Goal: Transaction & Acquisition: Purchase product/service

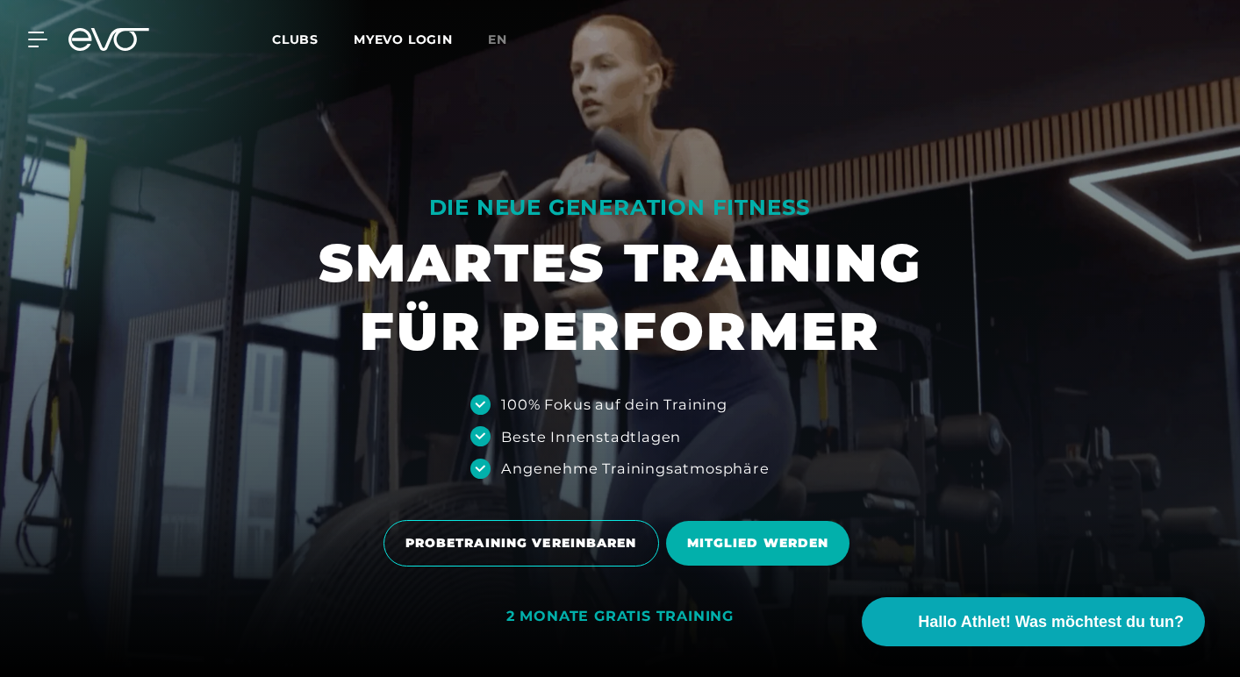
click at [35, 28] on div "MyEVO Login Über EVO Mitgliedschaften Probetraining TAGESPASS EVO Studios Düsse…" at bounding box center [620, 39] width 1233 height 51
click at [36, 37] on icon at bounding box center [40, 40] width 25 height 16
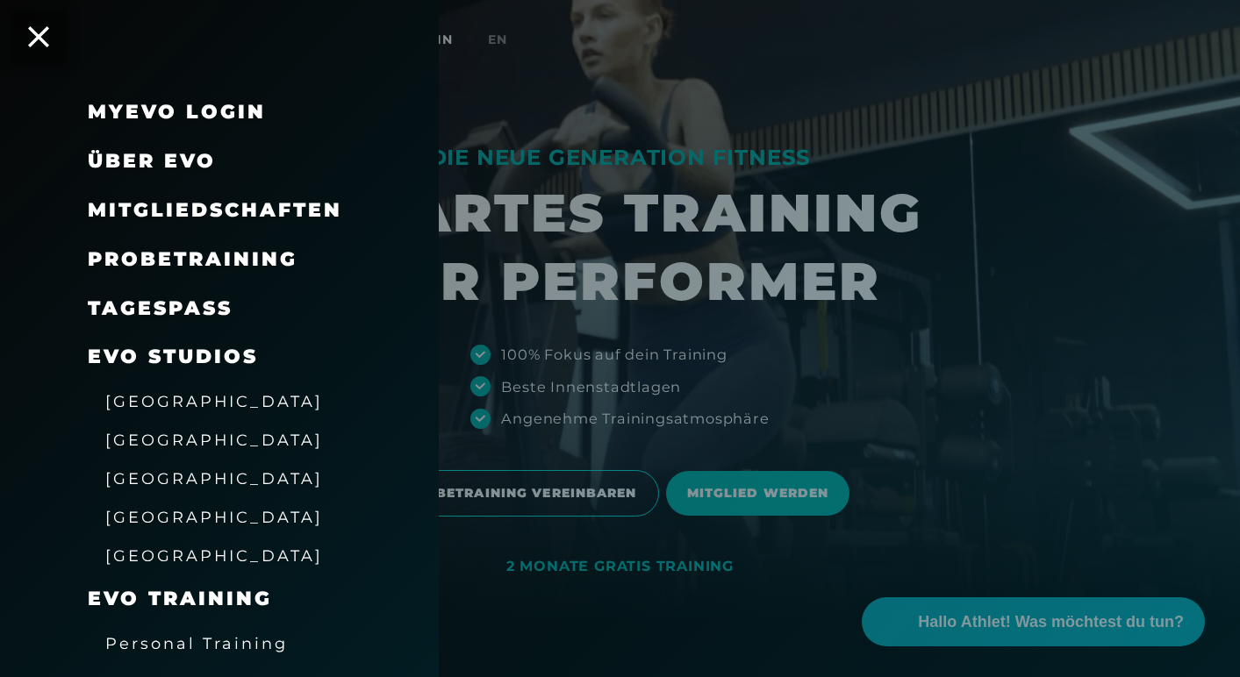
click at [199, 205] on span "Mitgliedschaften" at bounding box center [215, 210] width 254 height 24
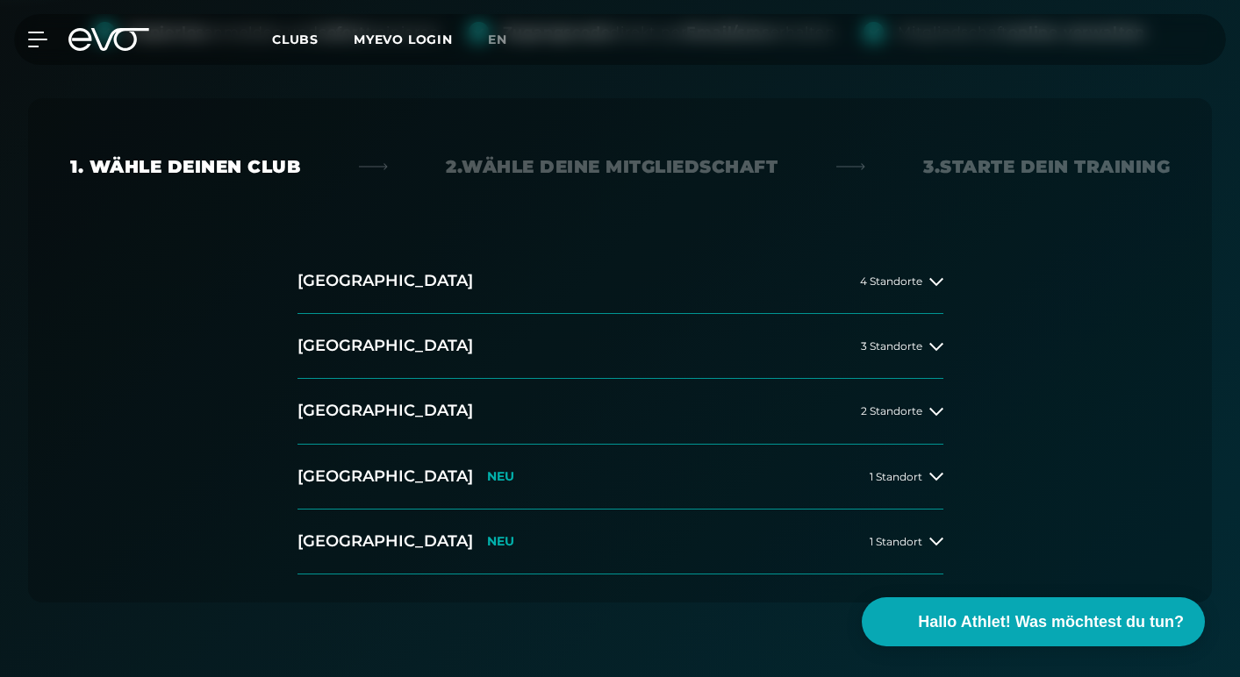
scroll to position [404, 0]
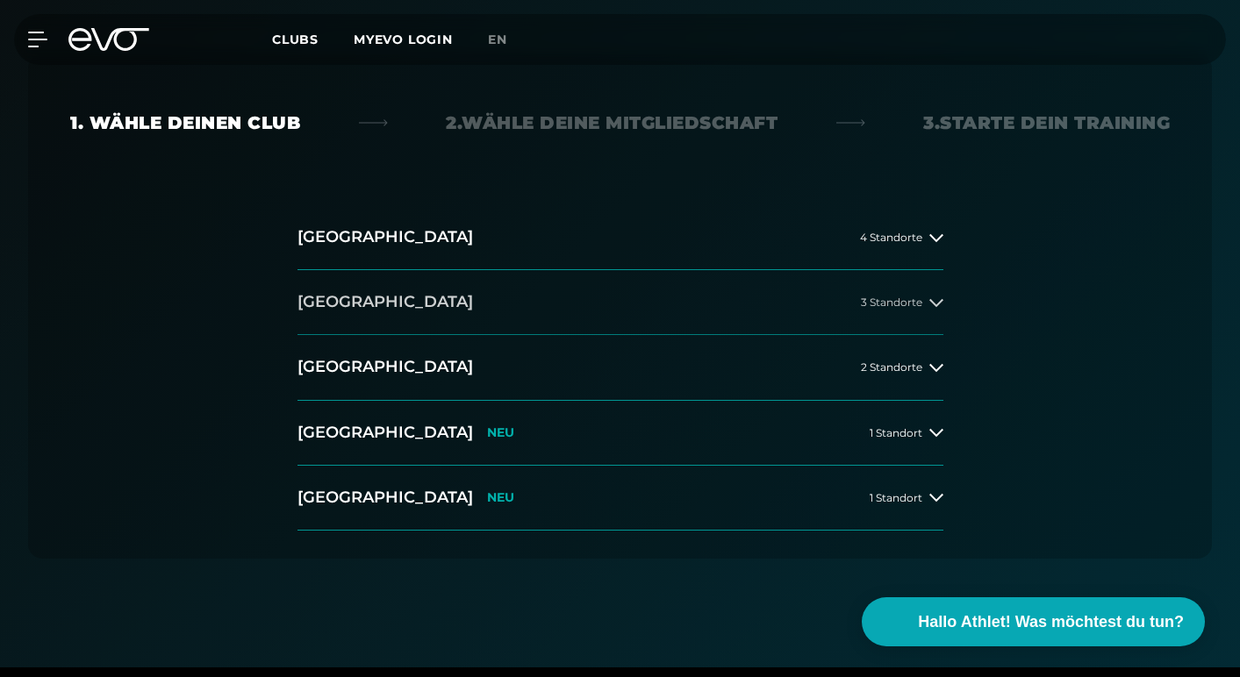
click at [331, 304] on h2 "[GEOGRAPHIC_DATA]" at bounding box center [384, 302] width 175 height 22
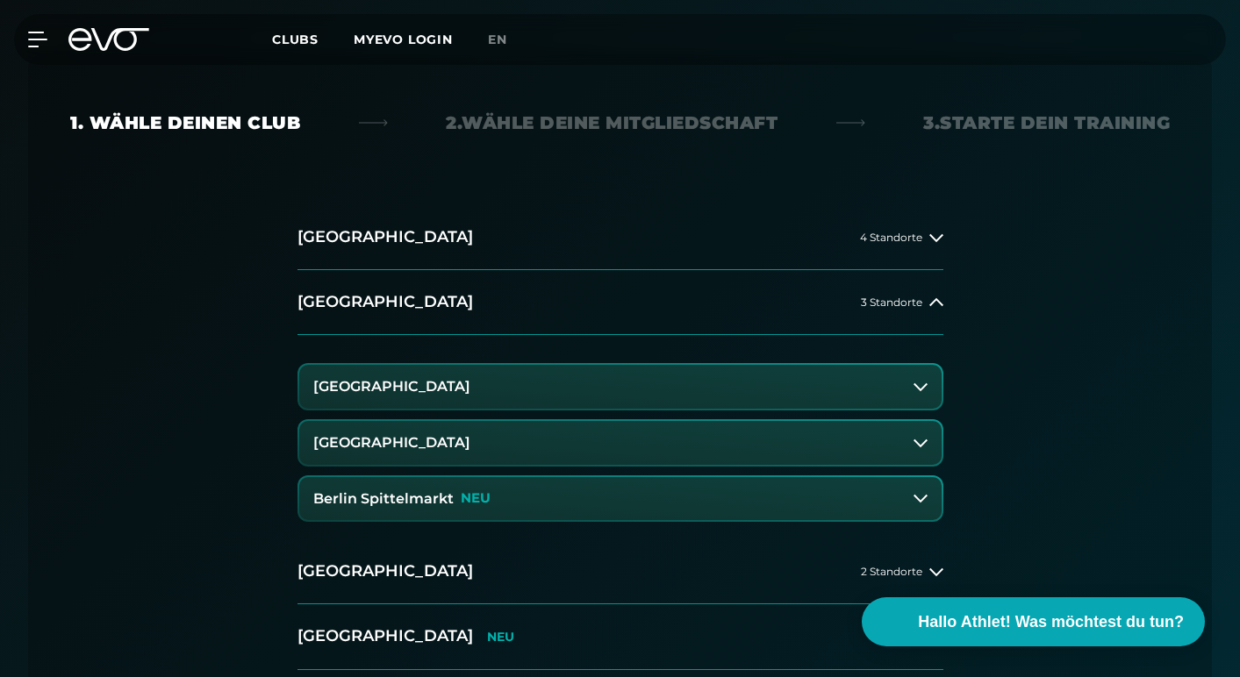
click at [400, 392] on h3 "[GEOGRAPHIC_DATA]" at bounding box center [391, 387] width 157 height 16
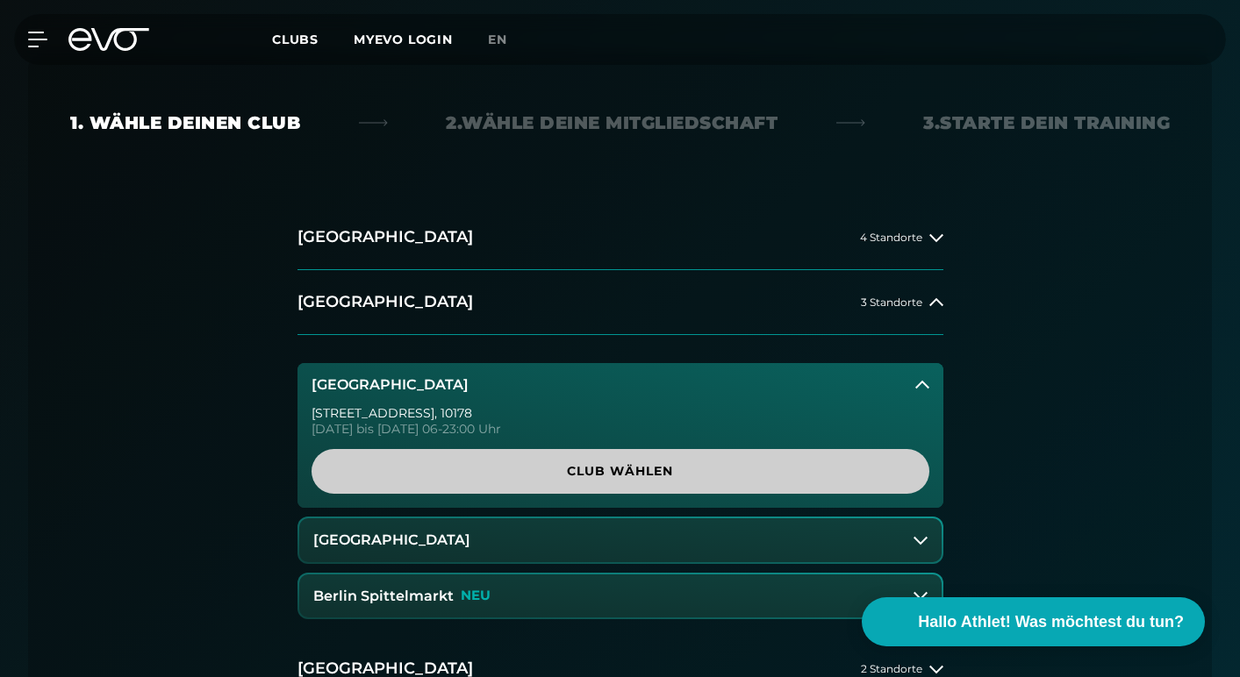
click at [506, 462] on span "Club wählen" at bounding box center [621, 471] width 576 height 18
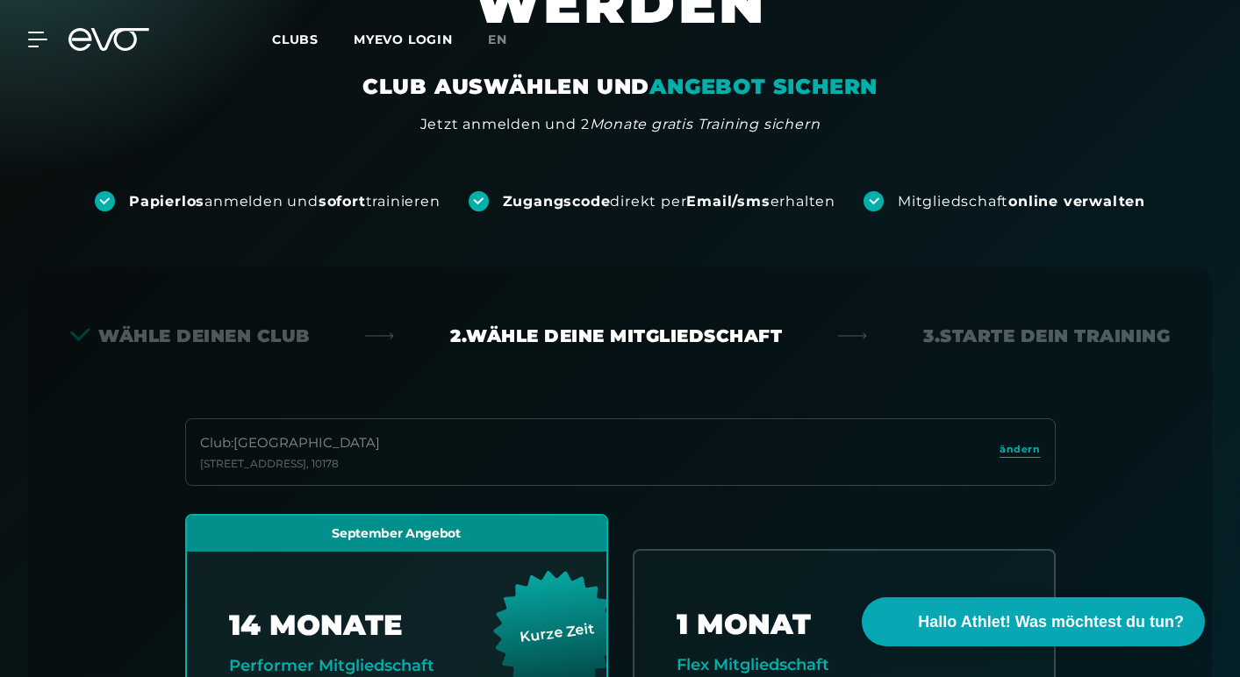
scroll to position [0, 0]
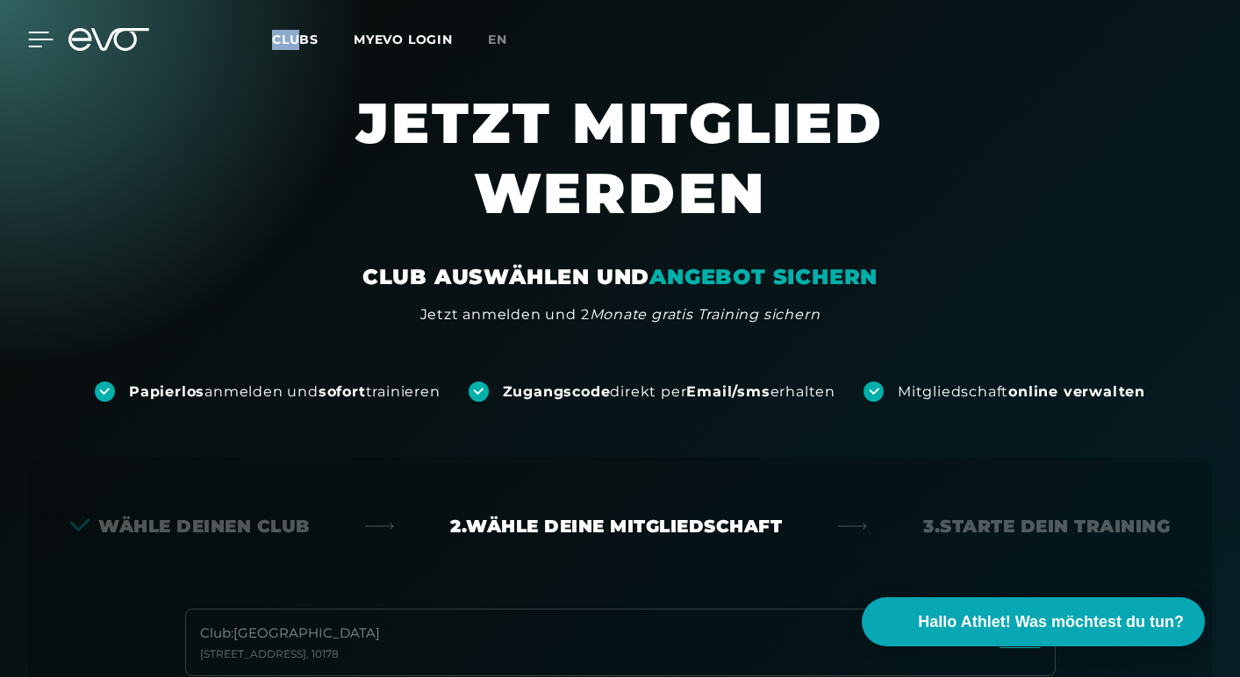
drag, startPoint x: 300, startPoint y: 31, endPoint x: 32, endPoint y: 40, distance: 267.8
click at [32, 40] on div "MyEVO Login Über EVO Mitgliedschaften Probetraining TAGESPASS EVO Studios Düsse…" at bounding box center [620, 39] width 1233 height 51
click at [32, 40] on icon at bounding box center [40, 40] width 25 height 16
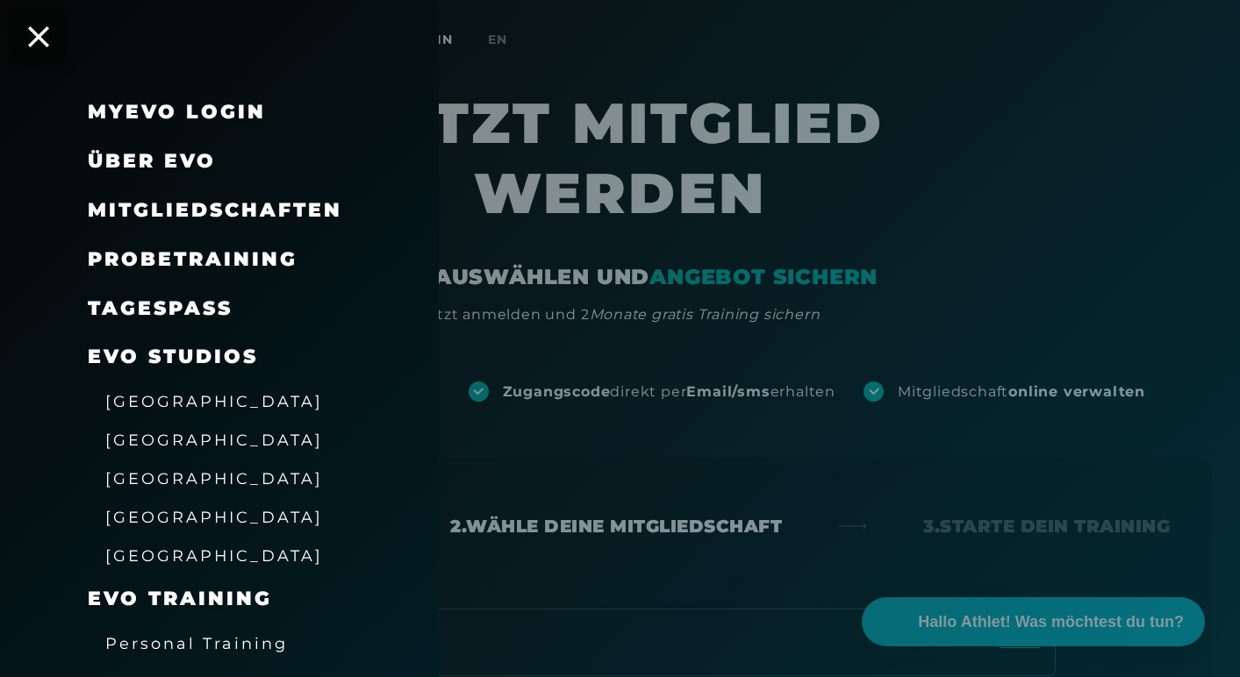
click at [196, 306] on link "TAGESPASS" at bounding box center [160, 309] width 145 height 24
click at [272, 202] on span "Mitgliedschaften" at bounding box center [215, 210] width 254 height 24
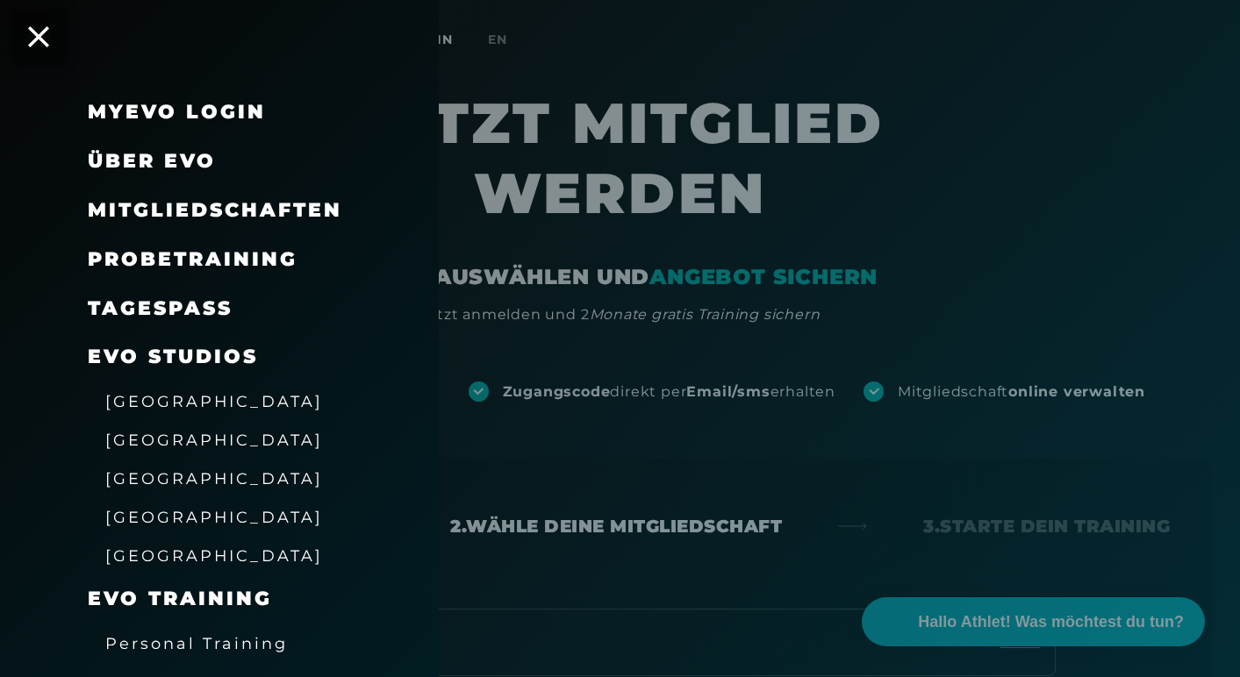
click at [272, 202] on span "Mitgliedschaften" at bounding box center [215, 210] width 254 height 24
click at [936, 632] on div at bounding box center [620, 338] width 1240 height 677
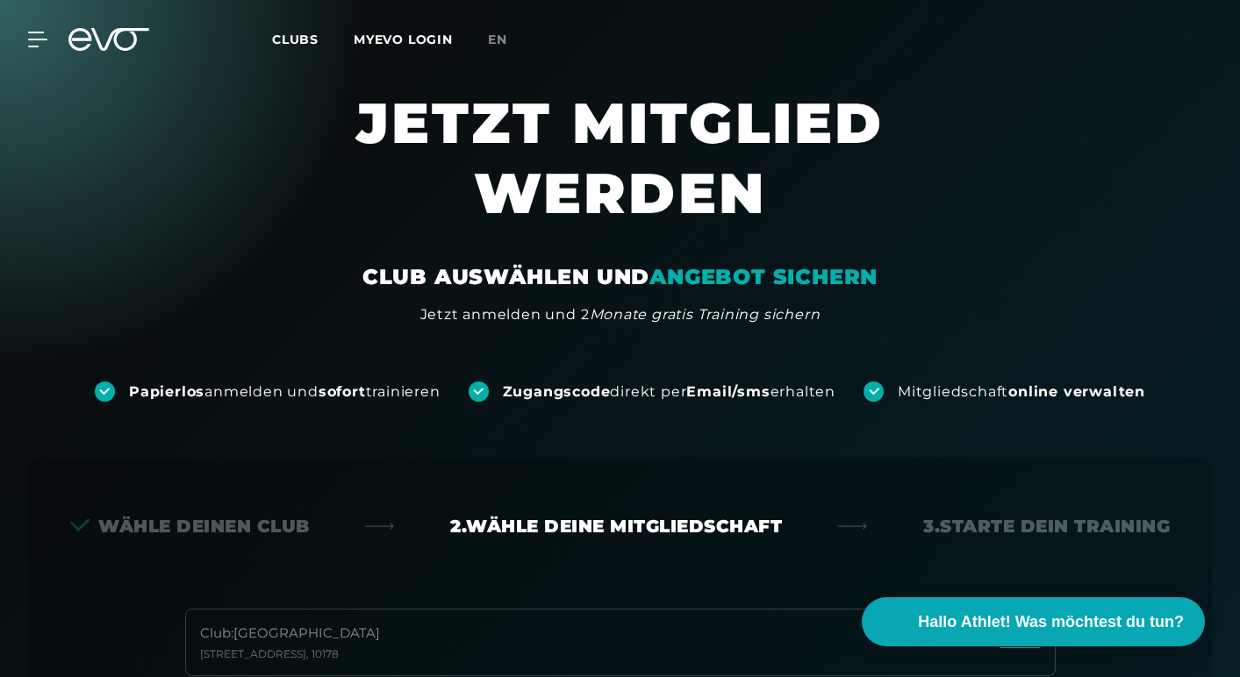
click at [936, 632] on span "Hallo Athlet! Was möchtest du tun?" at bounding box center [1051, 623] width 266 height 24
